Goal: Check status: Check status

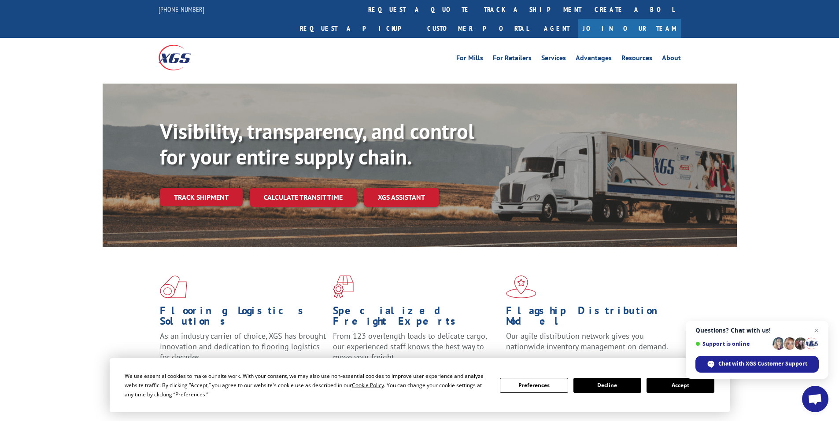
click at [477, 8] on link "track a shipment" at bounding box center [532, 9] width 111 height 19
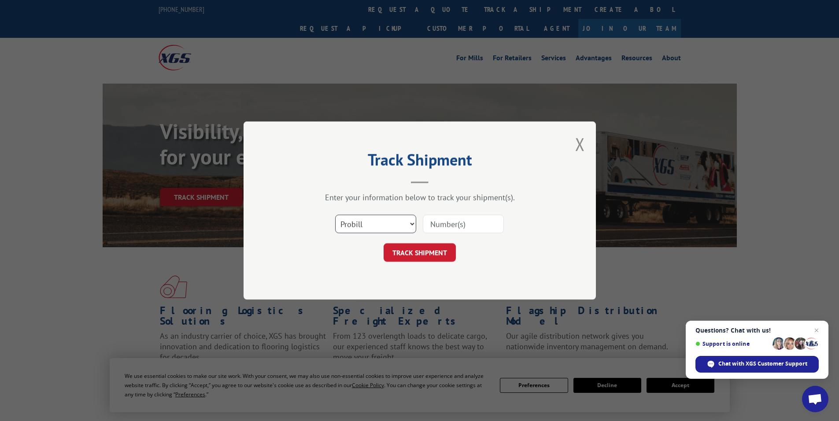
click at [411, 224] on select "Select category... Probill BOL PO" at bounding box center [375, 224] width 81 height 18
click at [411, 223] on select "Select category... Probill BOL PO" at bounding box center [375, 224] width 81 height 18
click at [449, 224] on input at bounding box center [463, 224] width 81 height 18
paste input "471487335146"
type input "471487335146"
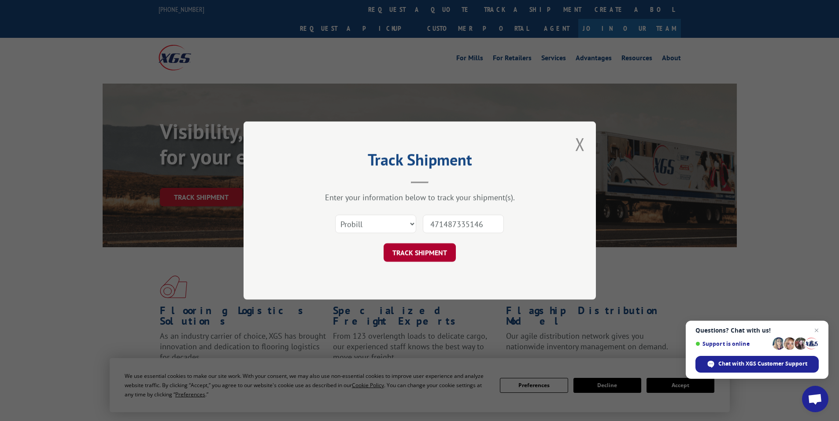
click at [433, 251] on button "TRACK SHIPMENT" at bounding box center [420, 253] width 72 height 18
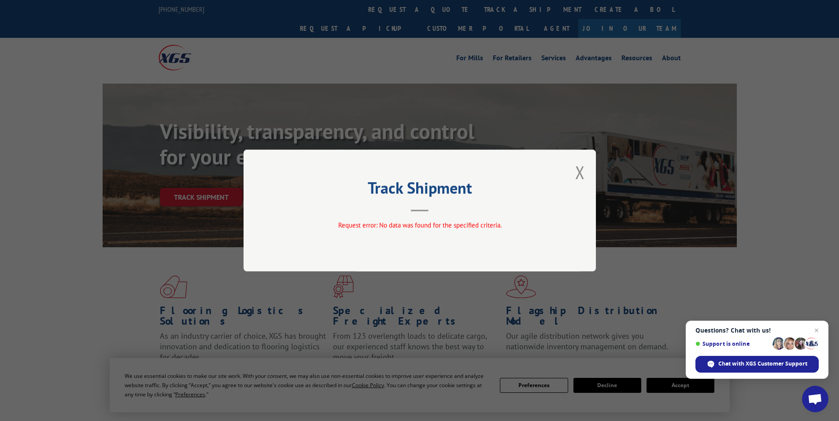
click at [582, 170] on button "Close modal" at bounding box center [580, 172] width 10 height 23
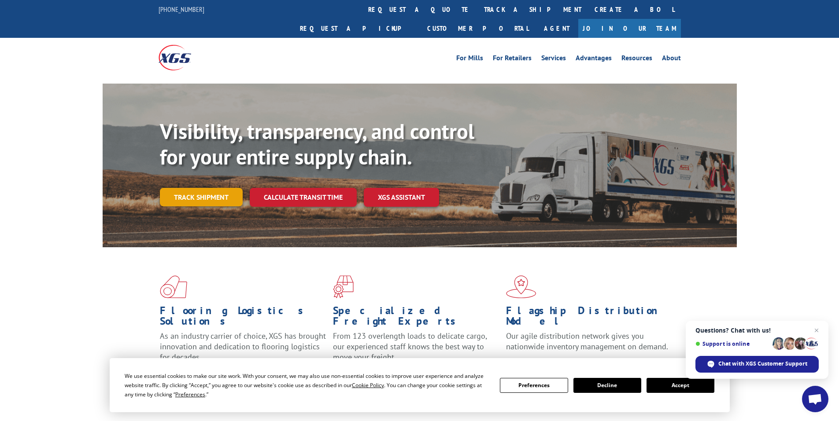
click at [196, 188] on link "Track shipment" at bounding box center [201, 197] width 83 height 18
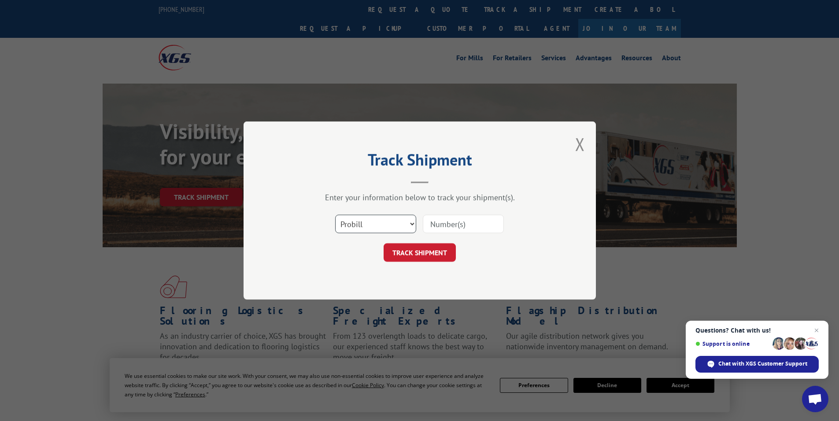
click at [412, 223] on select "Select category... Probill BOL PO" at bounding box center [375, 224] width 81 height 18
select select "bol"
click at [335, 215] on select "Select category... Probill BOL PO" at bounding box center [375, 224] width 81 height 18
click at [439, 220] on input at bounding box center [463, 224] width 81 height 18
paste input "471487335146"
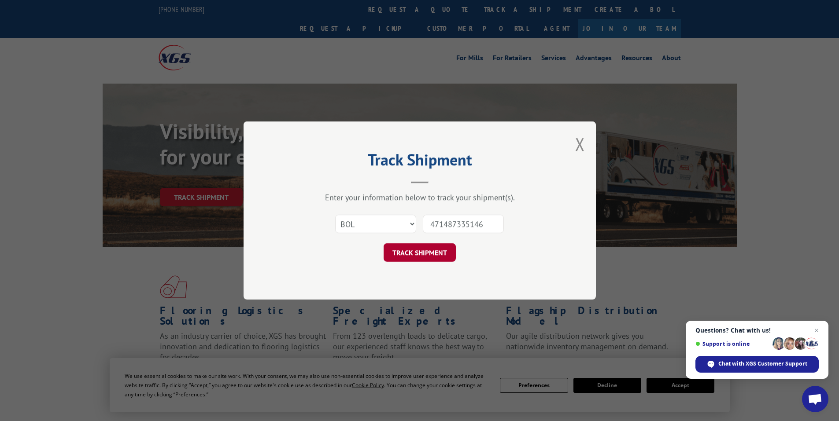
type input "471487335146"
click at [416, 248] on button "TRACK SHIPMENT" at bounding box center [420, 253] width 72 height 18
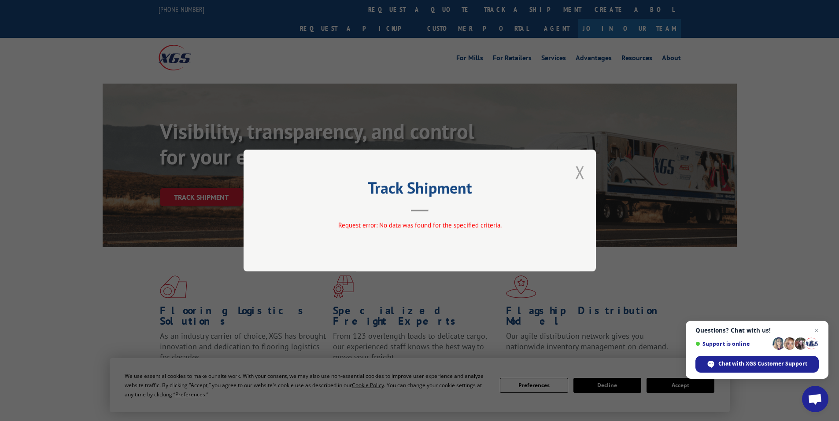
click at [583, 172] on button "Close modal" at bounding box center [580, 172] width 10 height 23
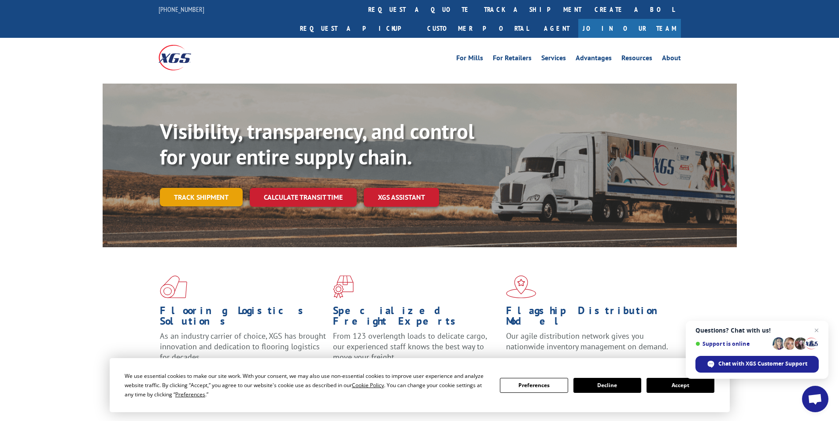
click at [214, 188] on link "Track shipment" at bounding box center [201, 197] width 83 height 18
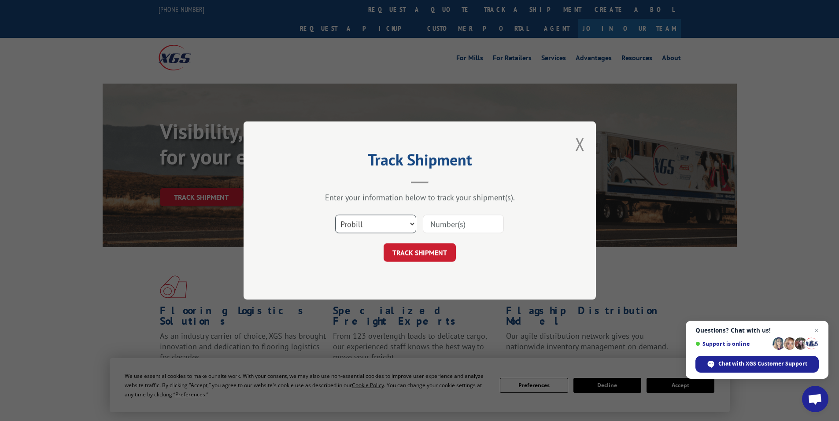
click at [409, 222] on select "Select category... Probill BOL PO" at bounding box center [375, 224] width 81 height 18
select select "po"
click at [335, 215] on select "Select category... Probill BOL PO" at bounding box center [375, 224] width 81 height 18
click at [445, 224] on input at bounding box center [463, 224] width 81 height 18
paste input "471487335146"
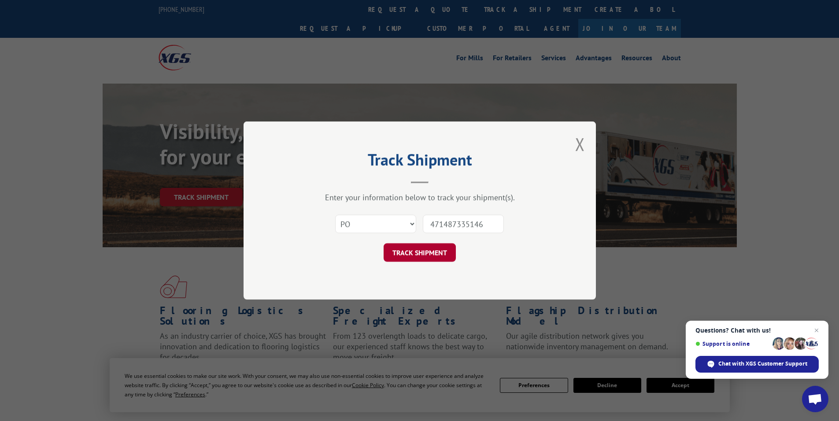
type input "471487335146"
click at [425, 256] on button "TRACK SHIPMENT" at bounding box center [420, 253] width 72 height 18
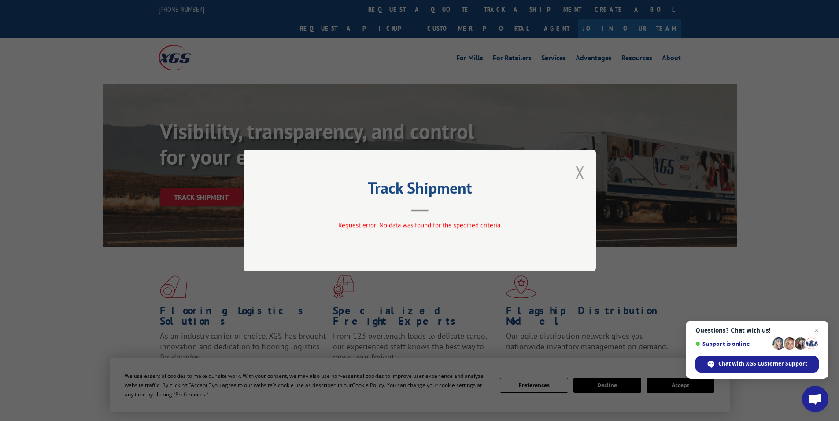
click at [579, 172] on button "Close modal" at bounding box center [580, 172] width 10 height 23
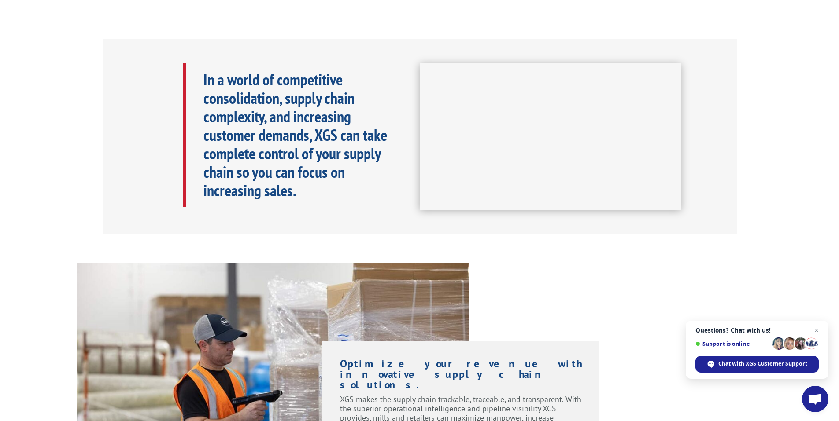
scroll to position [309, 0]
